Goal: Task Accomplishment & Management: Manage account settings

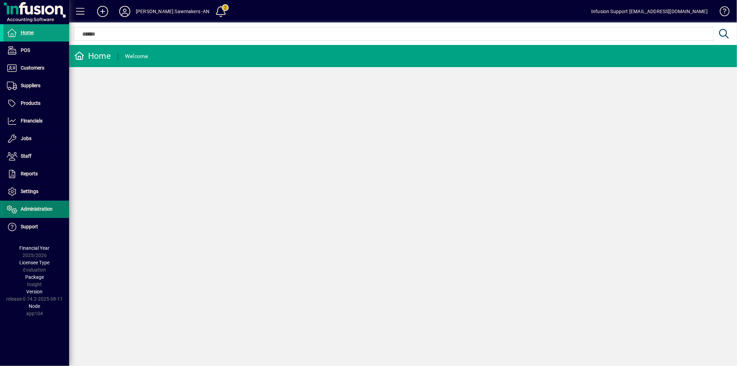
click at [44, 212] on span "Administration" at bounding box center [27, 209] width 49 height 8
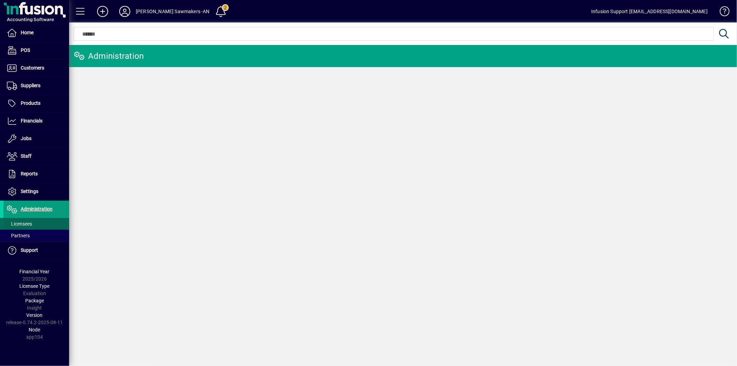
click at [30, 224] on span "Licensees" at bounding box center [19, 224] width 25 height 6
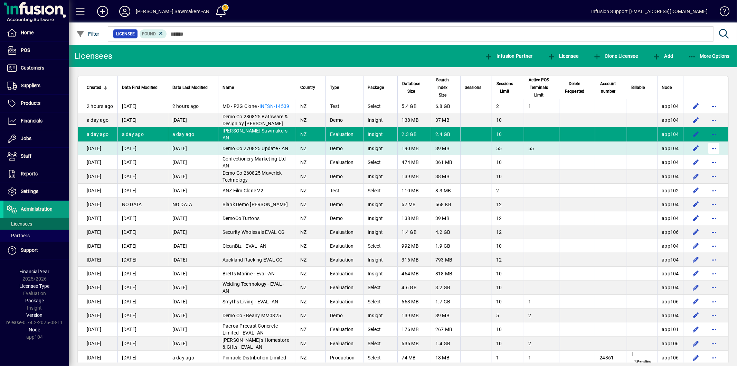
click at [709, 149] on span "button" at bounding box center [714, 148] width 17 height 17
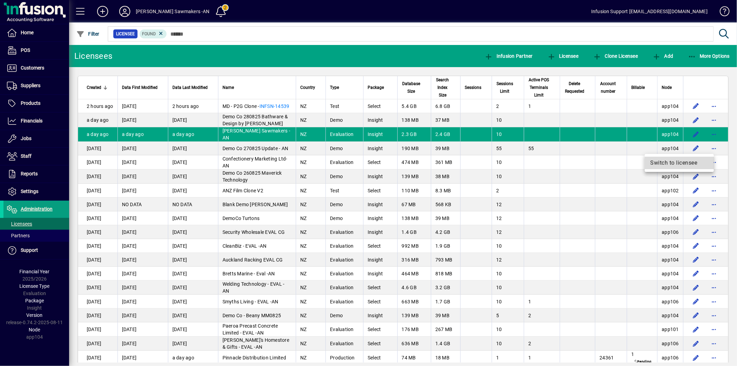
click at [673, 165] on span "Switch to licensee" at bounding box center [680, 163] width 58 height 8
